Goal: Check status

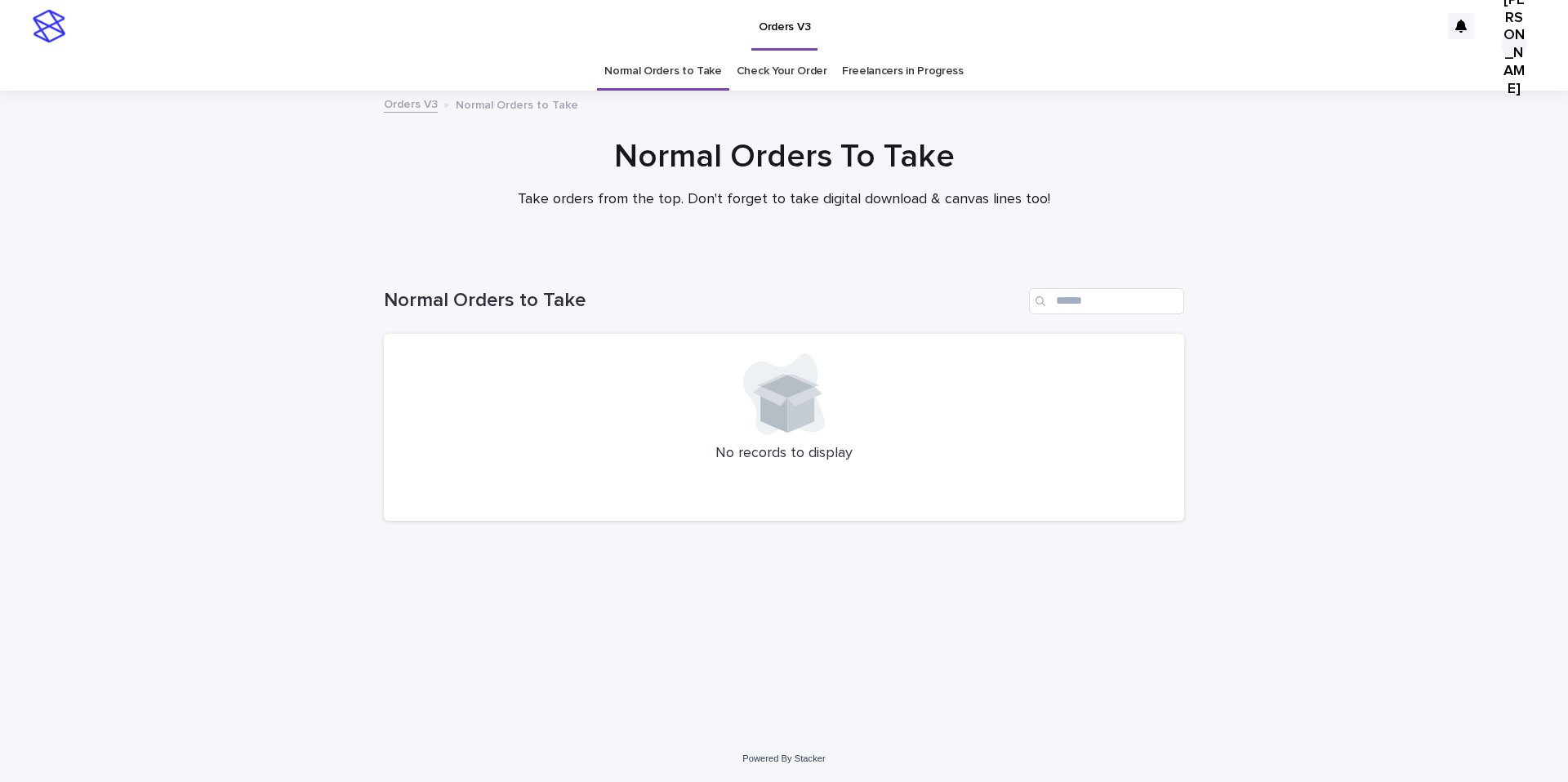
click at [774, 68] on link "Check Your Order" at bounding box center [781, 71] width 90 height 38
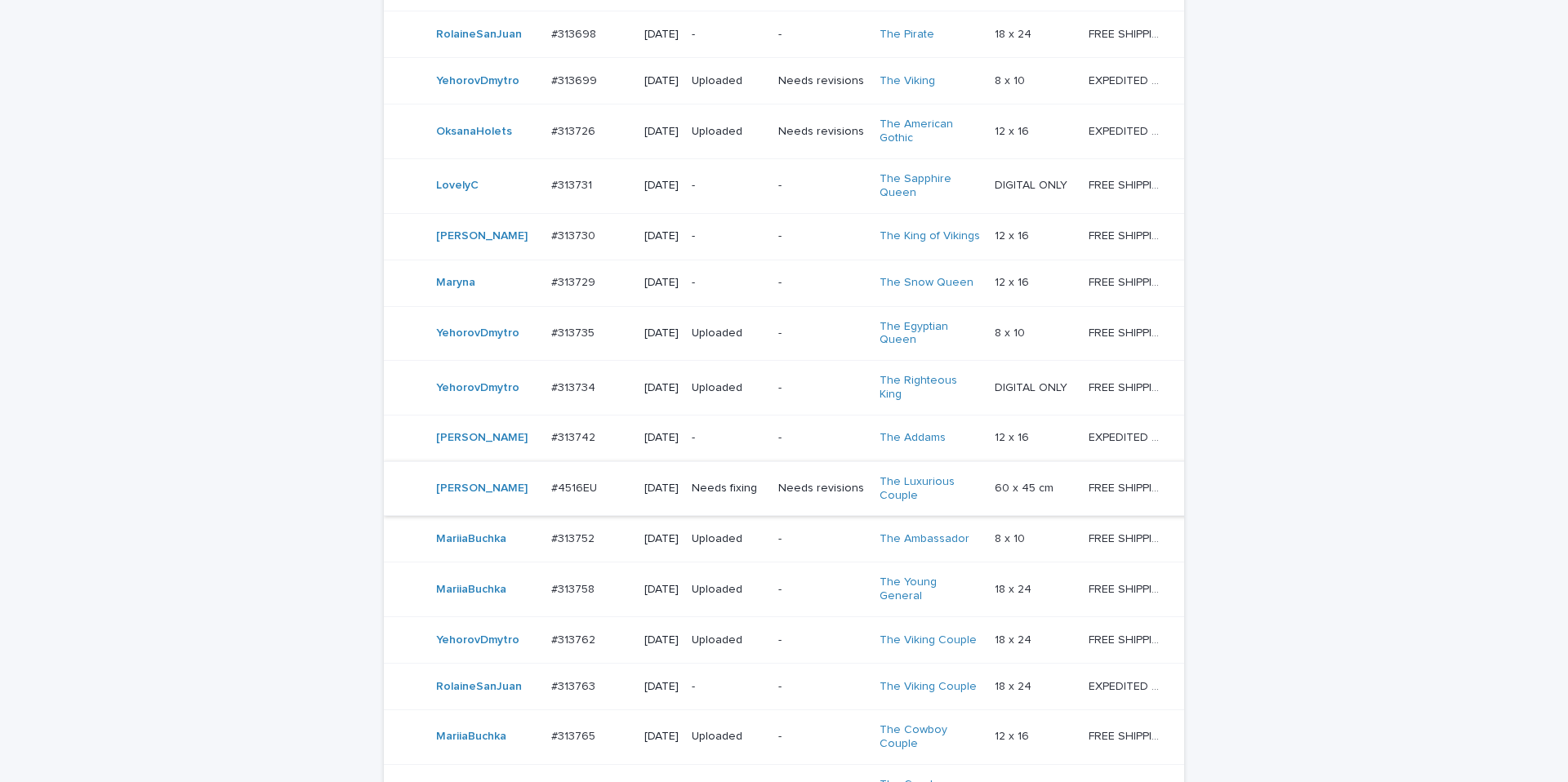
scroll to position [977, 0]
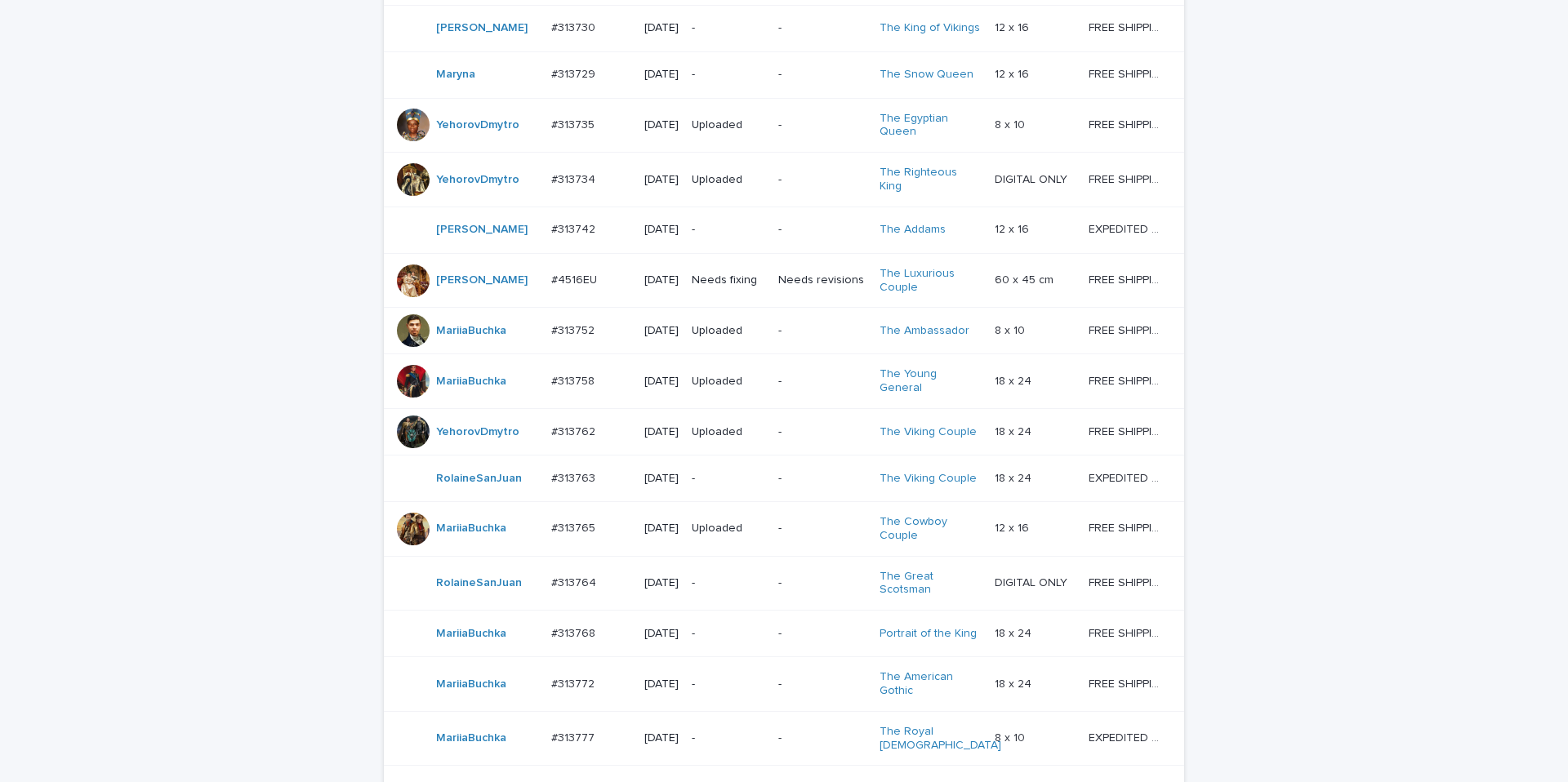
click at [781, 308] on td "Needs revisions" at bounding box center [822, 280] width 101 height 55
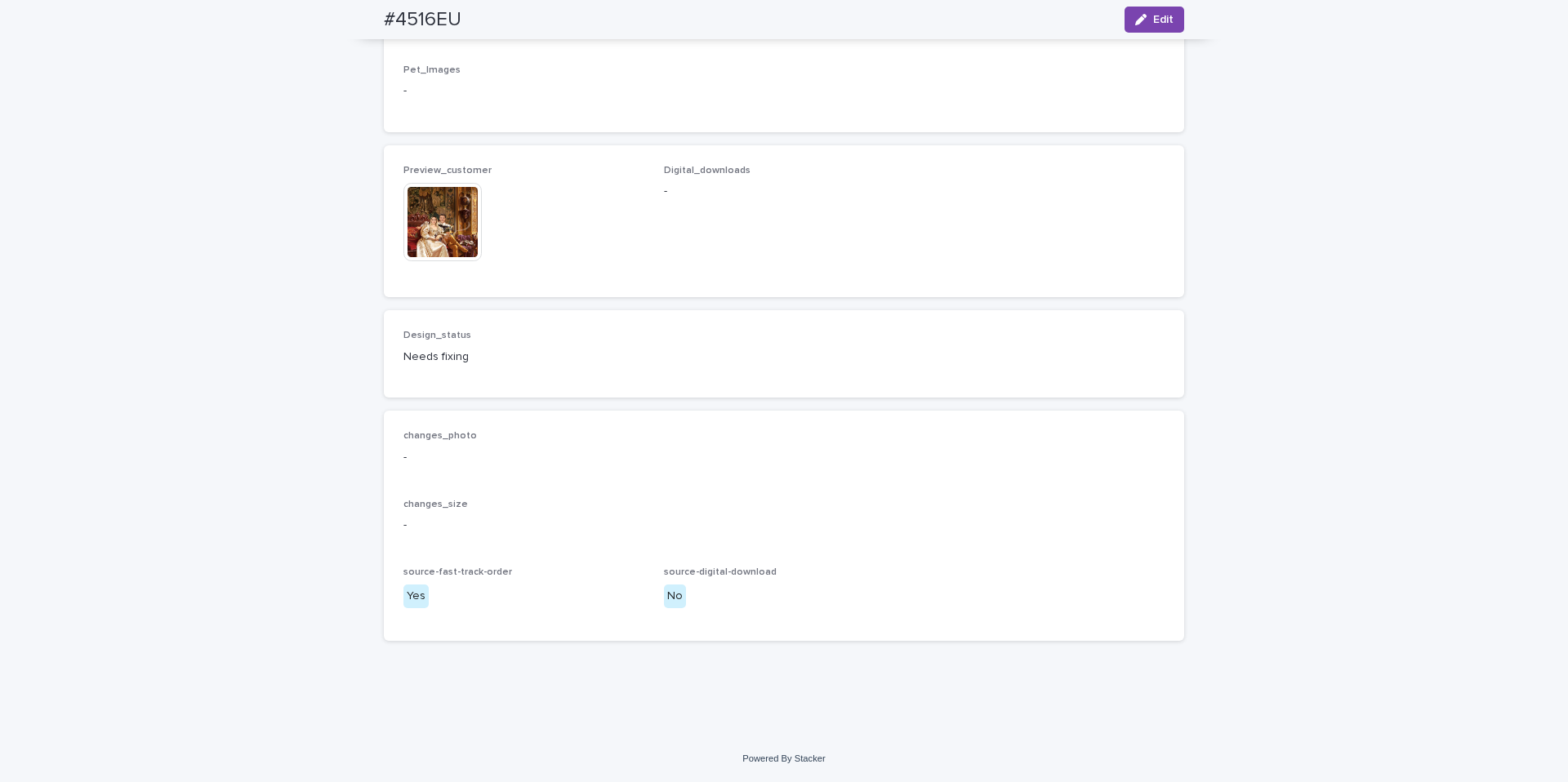
scroll to position [2251, 0]
click at [443, 235] on img at bounding box center [442, 222] width 78 height 78
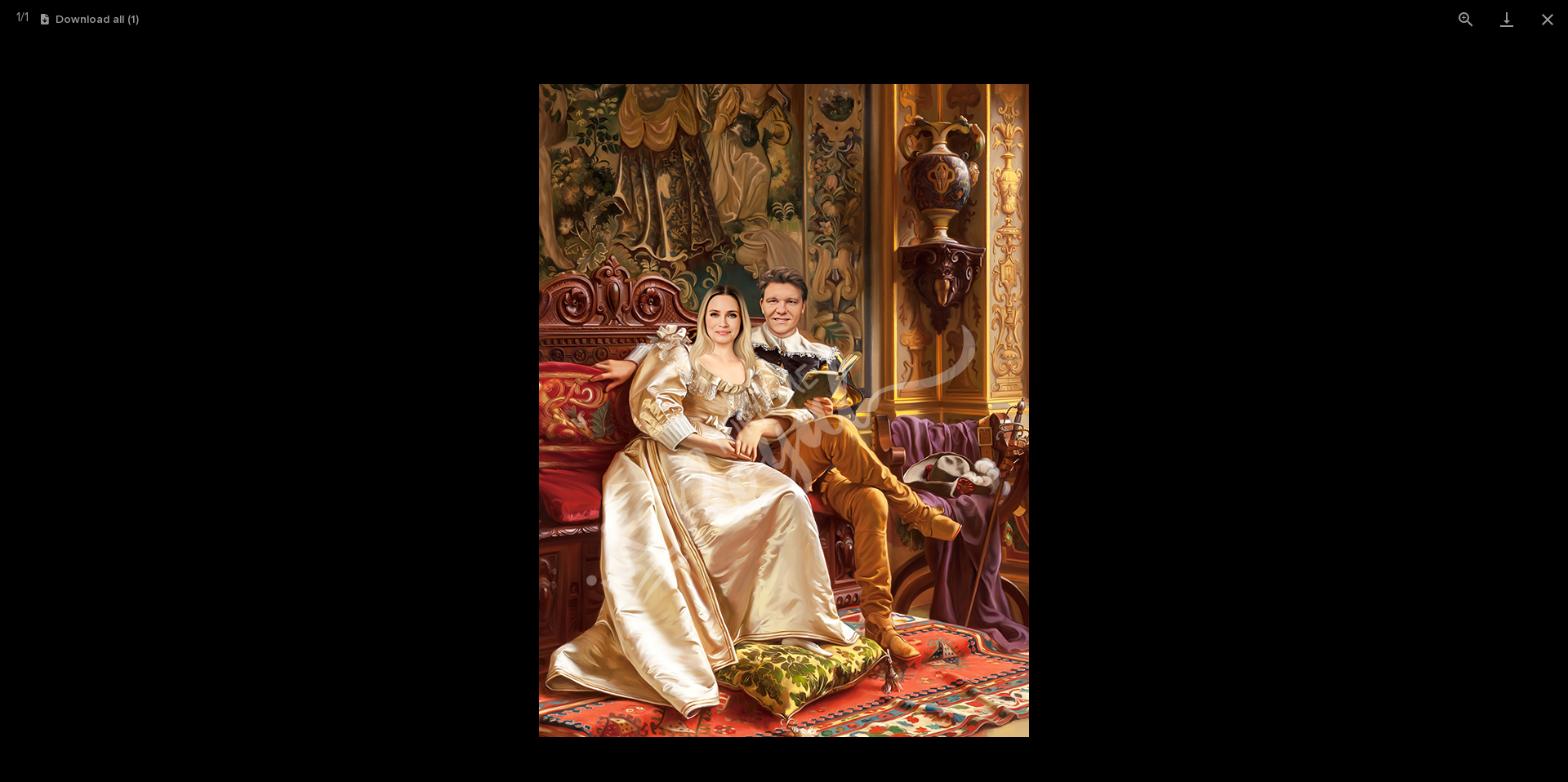
click at [423, 242] on picture at bounding box center [784, 410] width 1568 height 744
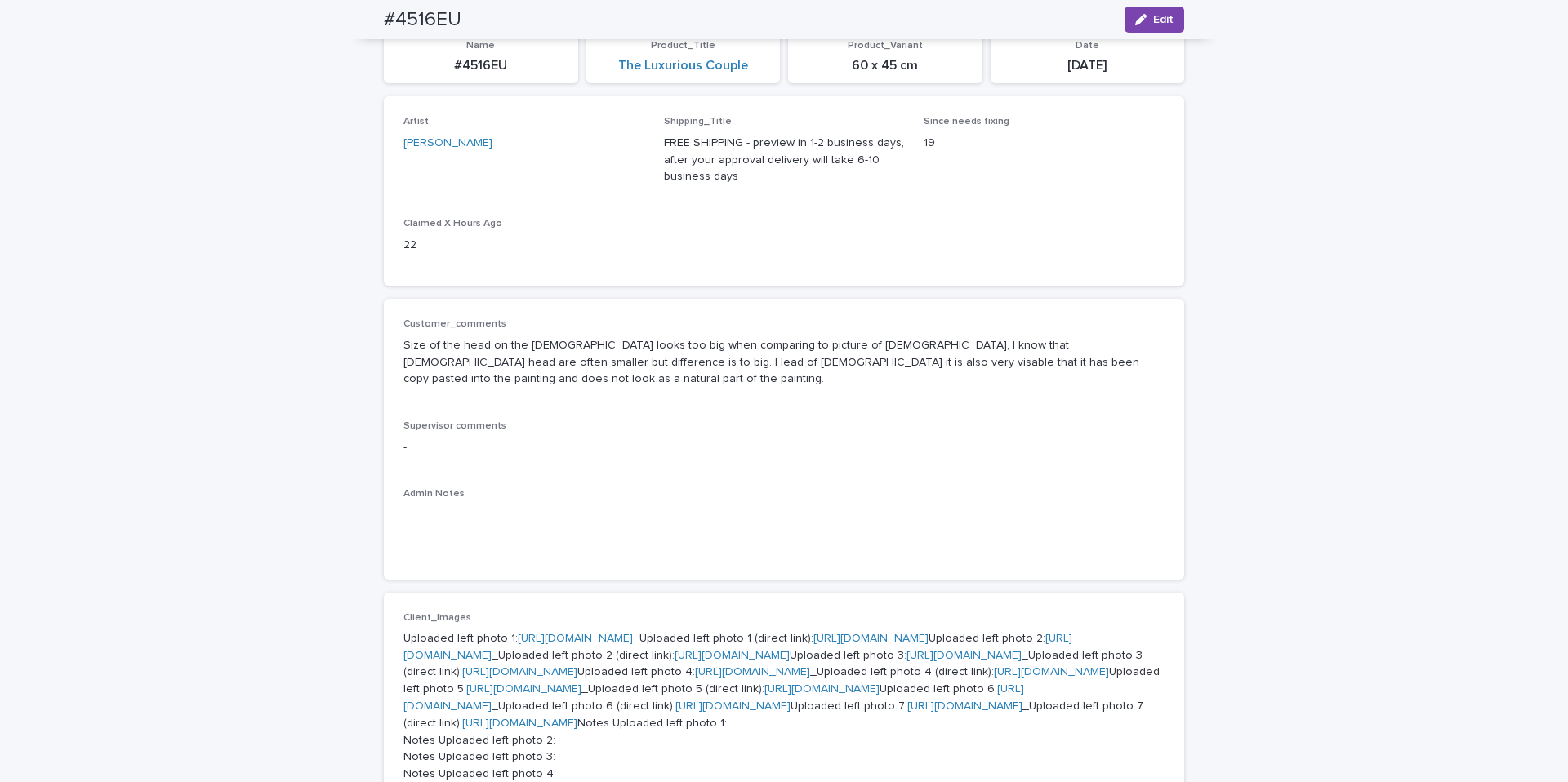
scroll to position [0, 0]
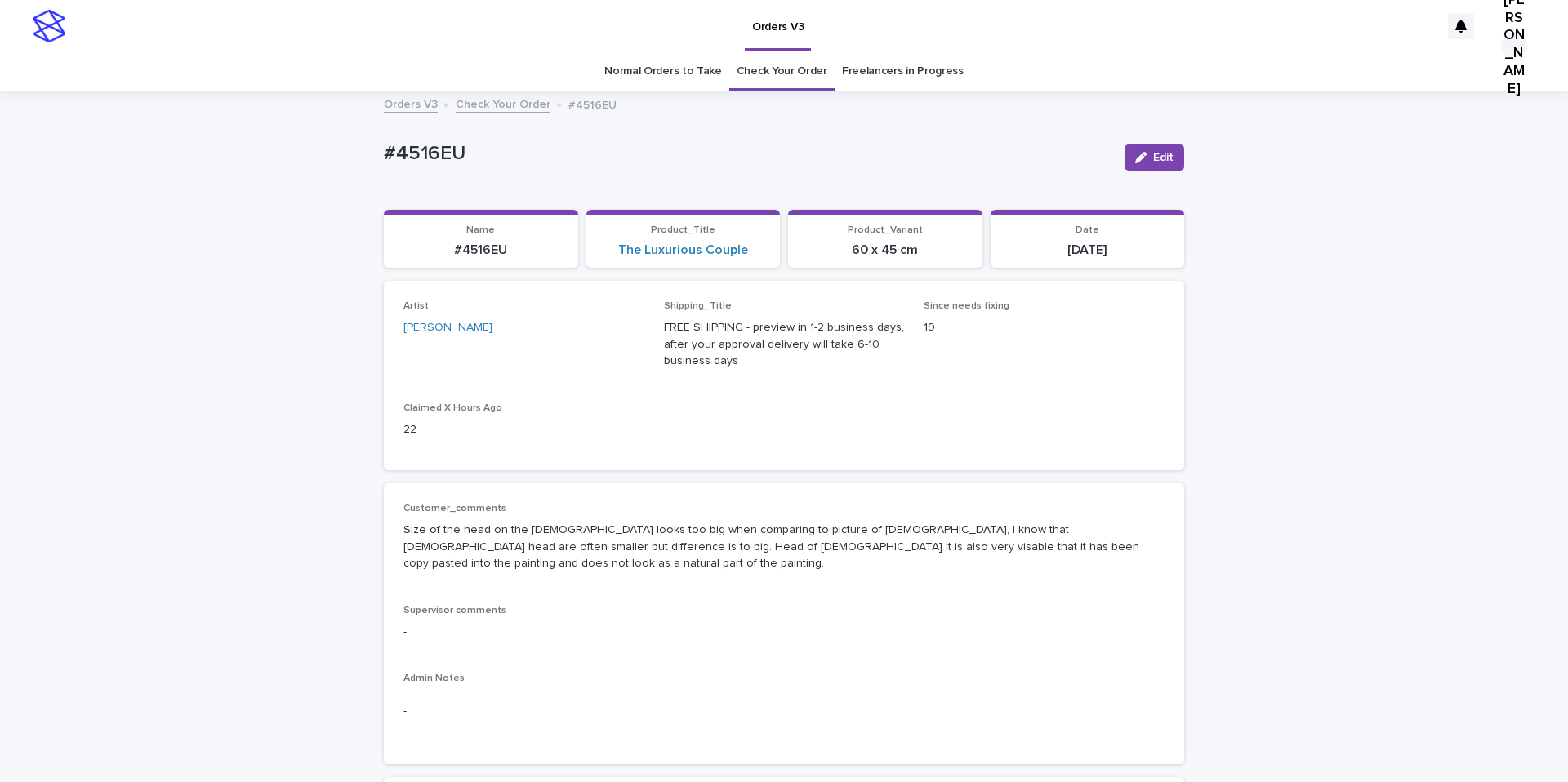
click at [666, 62] on link "Normal Orders to Take" at bounding box center [663, 71] width 117 height 38
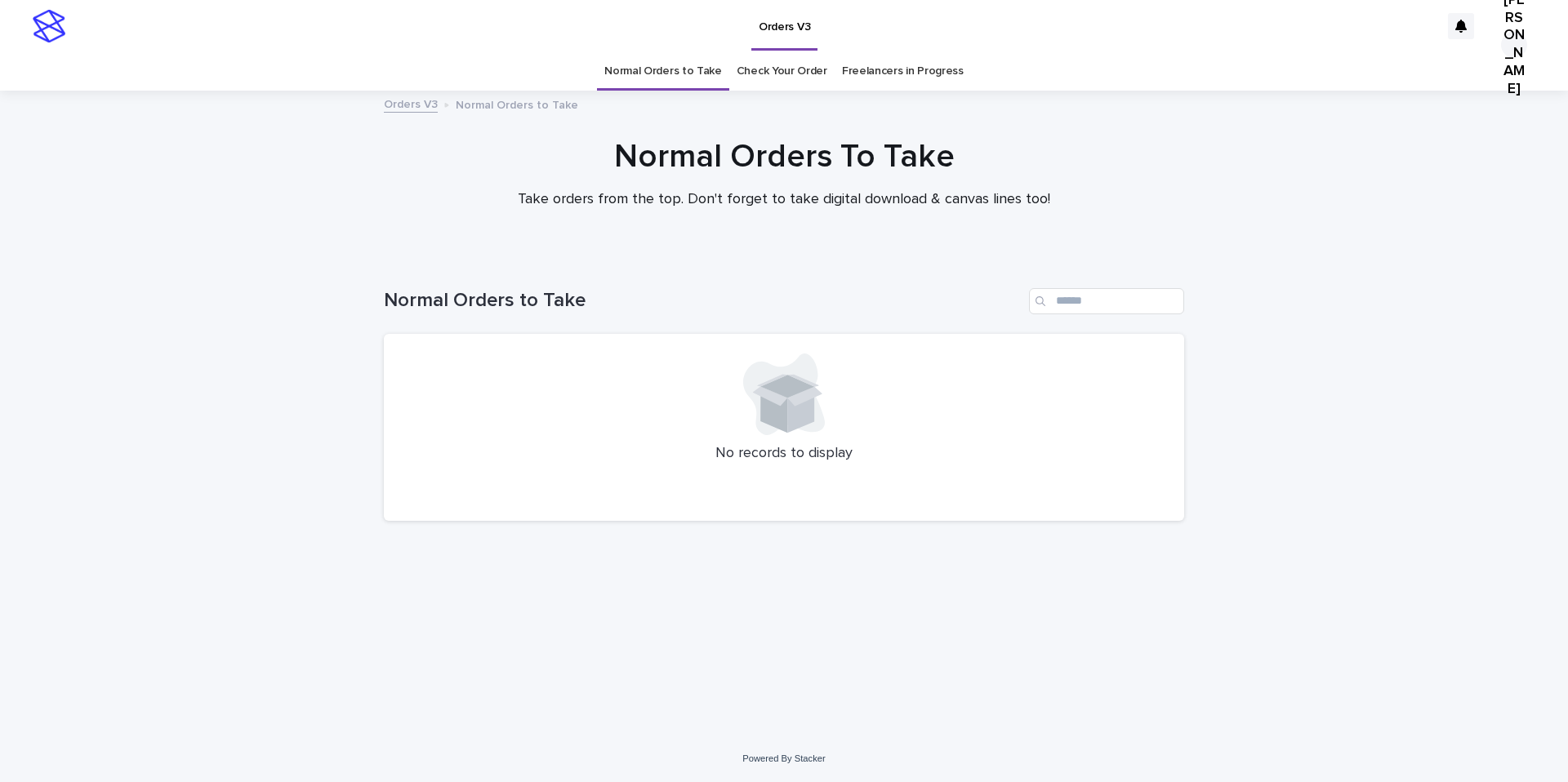
click at [777, 71] on link "Check Your Order" at bounding box center [781, 71] width 90 height 38
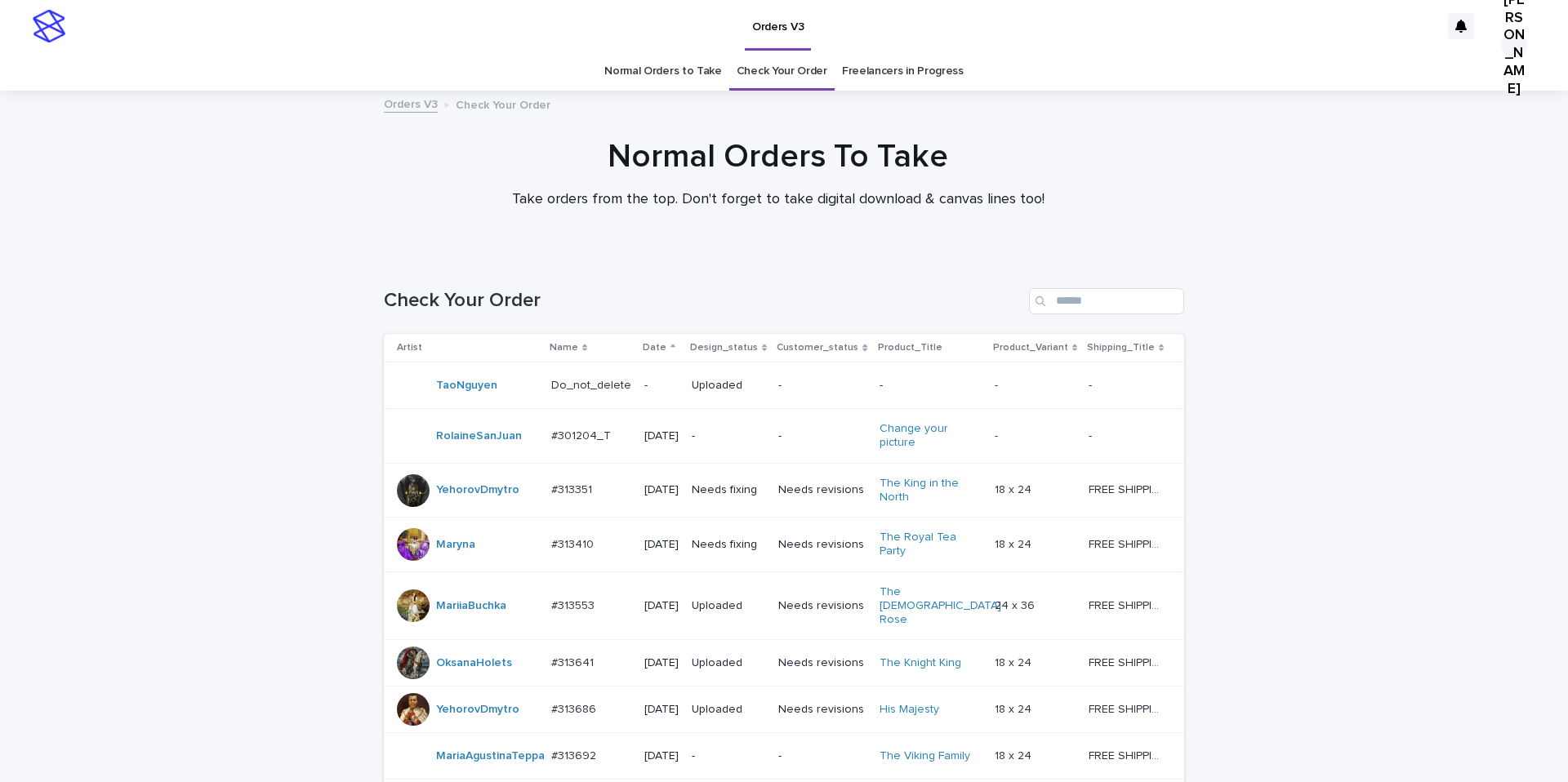
click at [884, 65] on link "Freelancers in Progress" at bounding box center [902, 71] width 122 height 38
